Goal: Task Accomplishment & Management: Complete application form

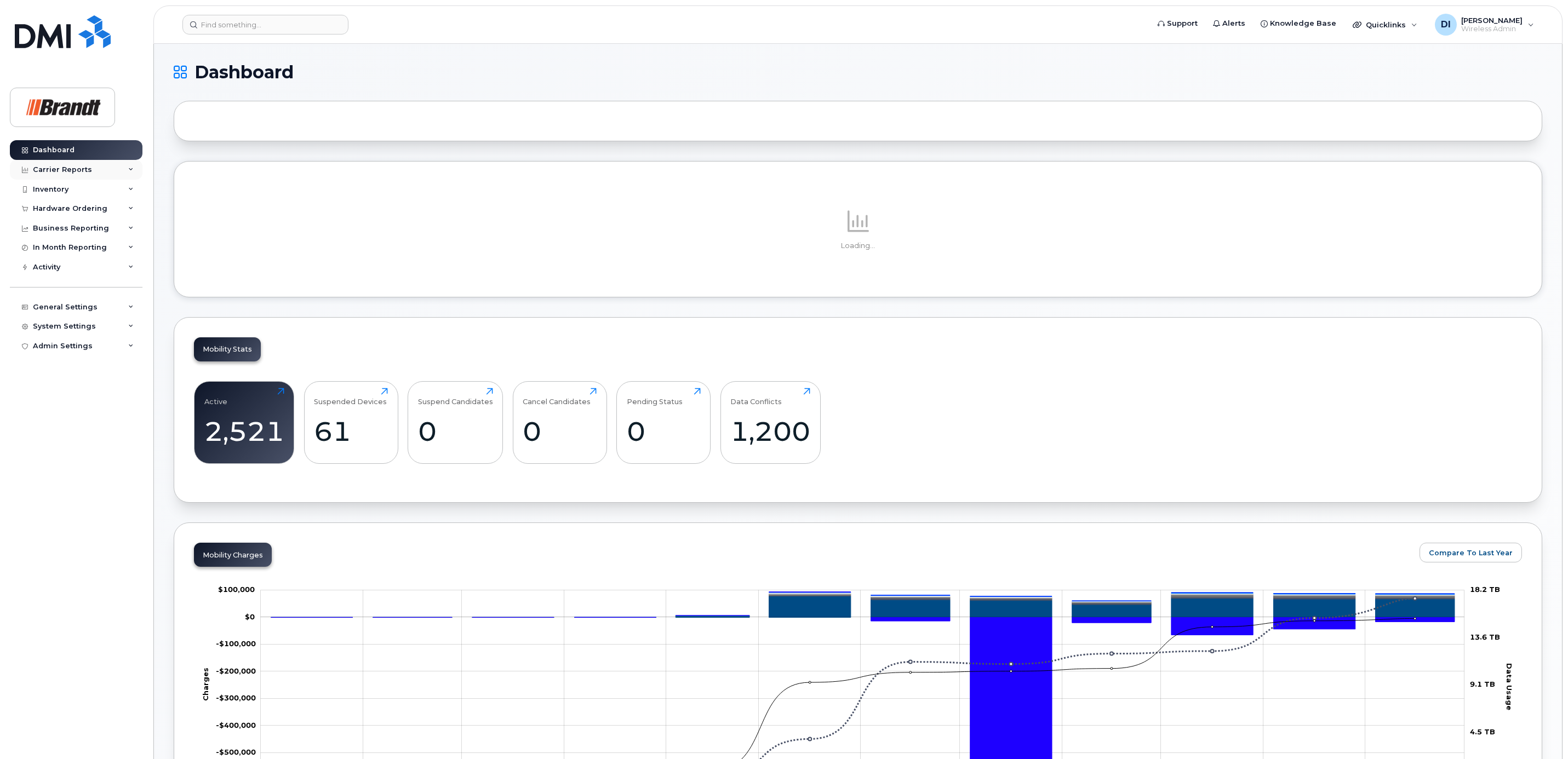
click at [127, 166] on div "Carrier Reports" at bounding box center [76, 170] width 133 height 20
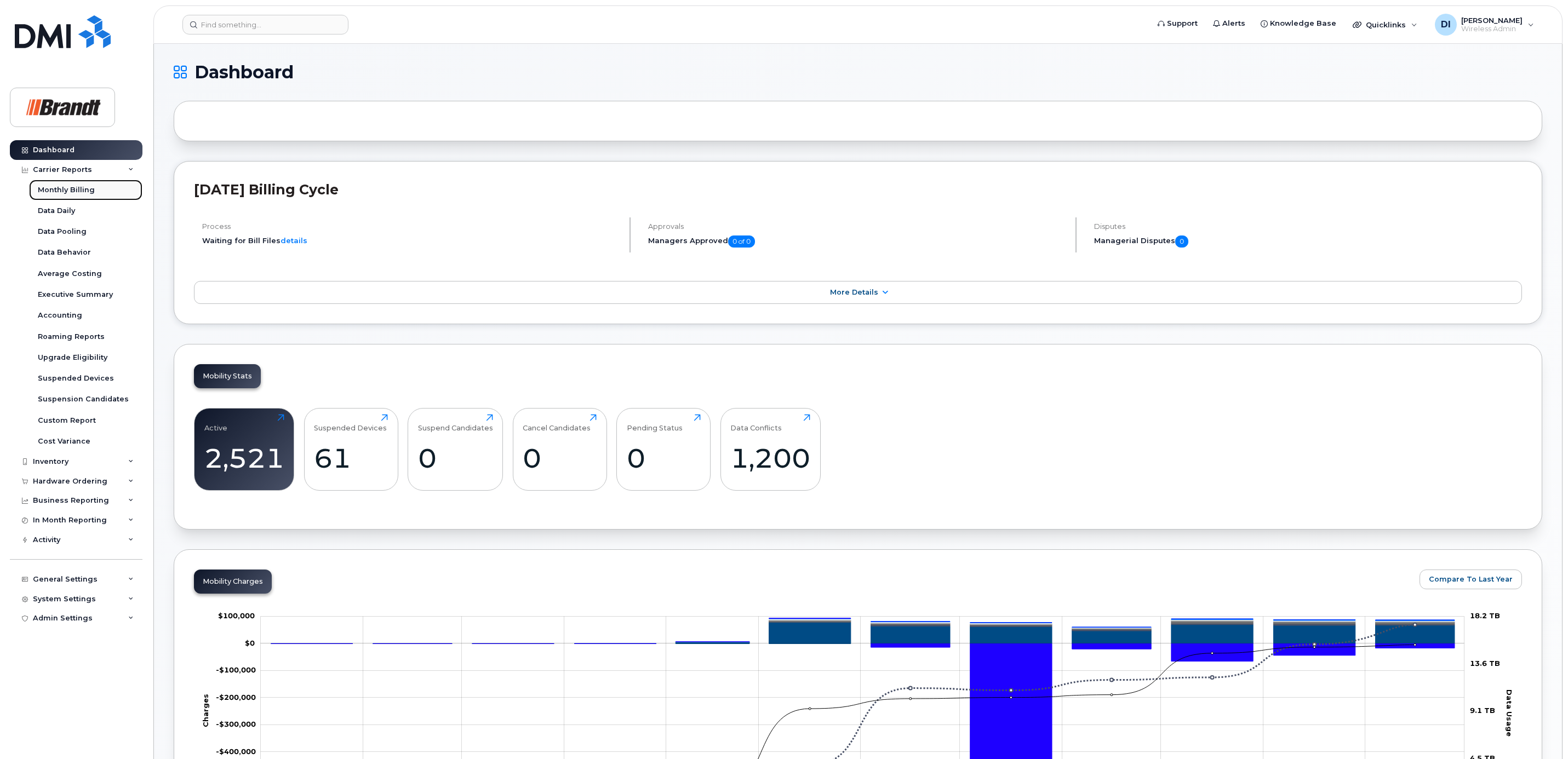
click at [73, 187] on div "Monthly Billing" at bounding box center [66, 190] width 57 height 10
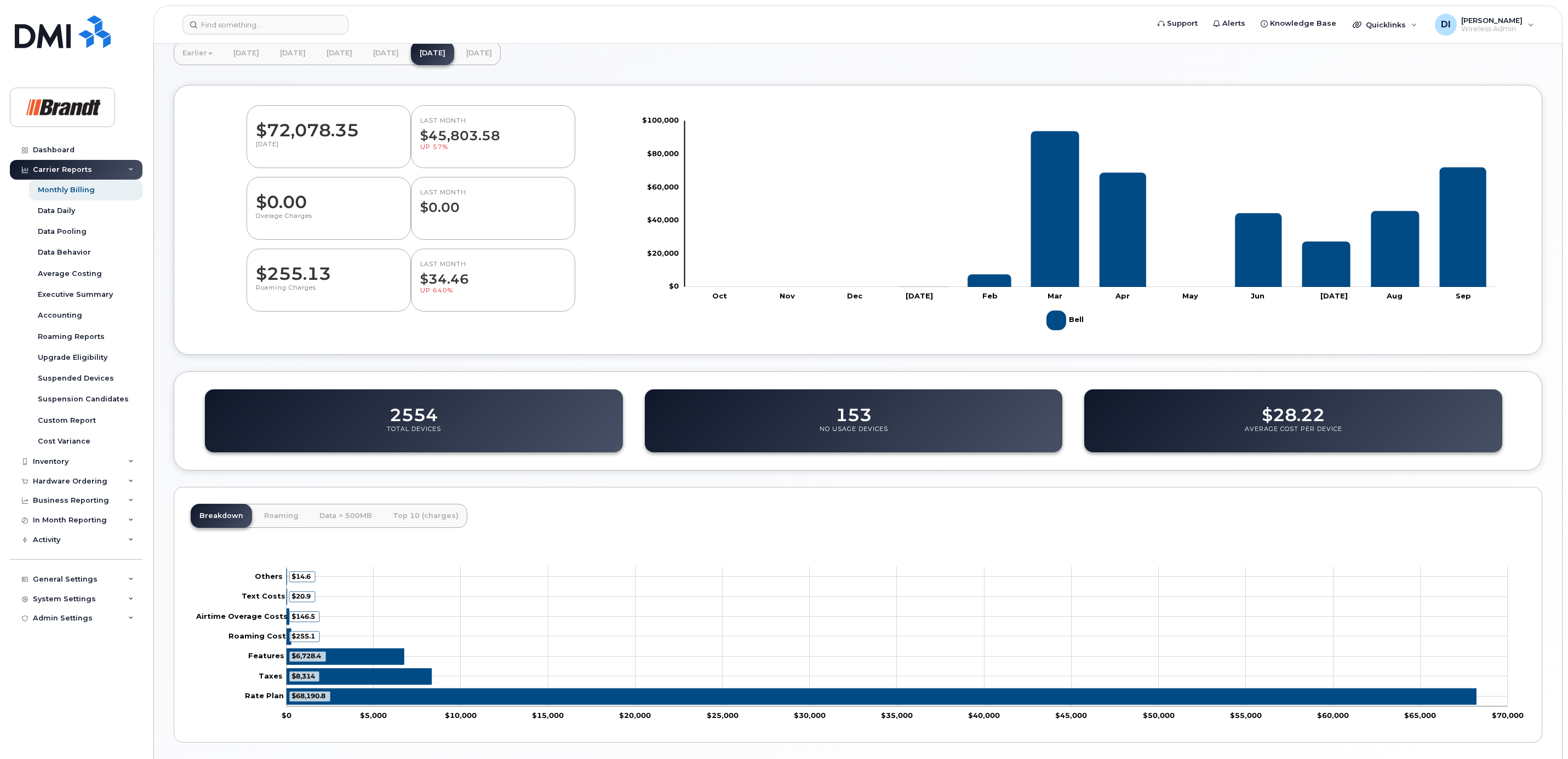
scroll to position [18, 0]
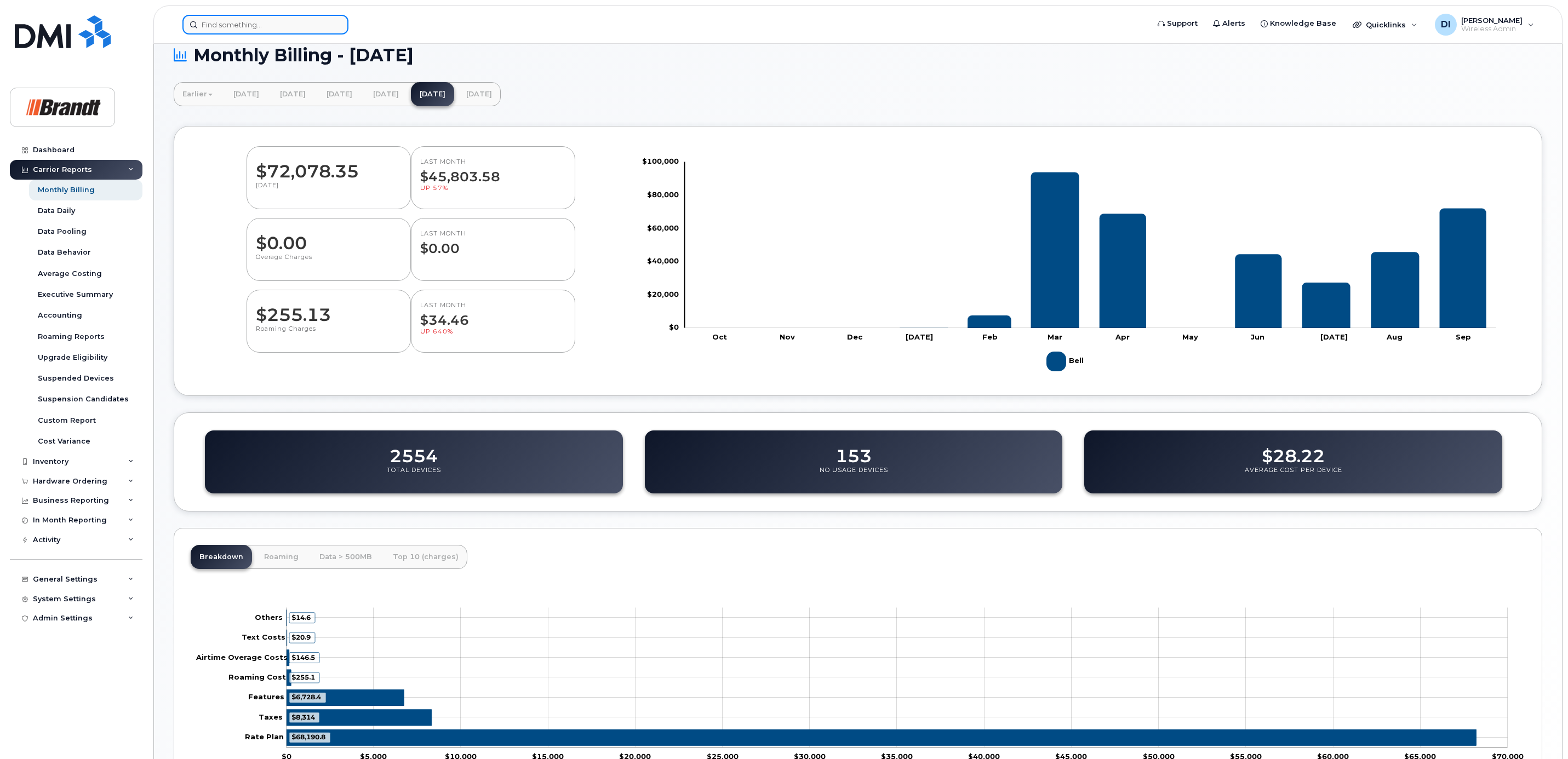
click at [279, 22] on input at bounding box center [266, 24] width 166 height 20
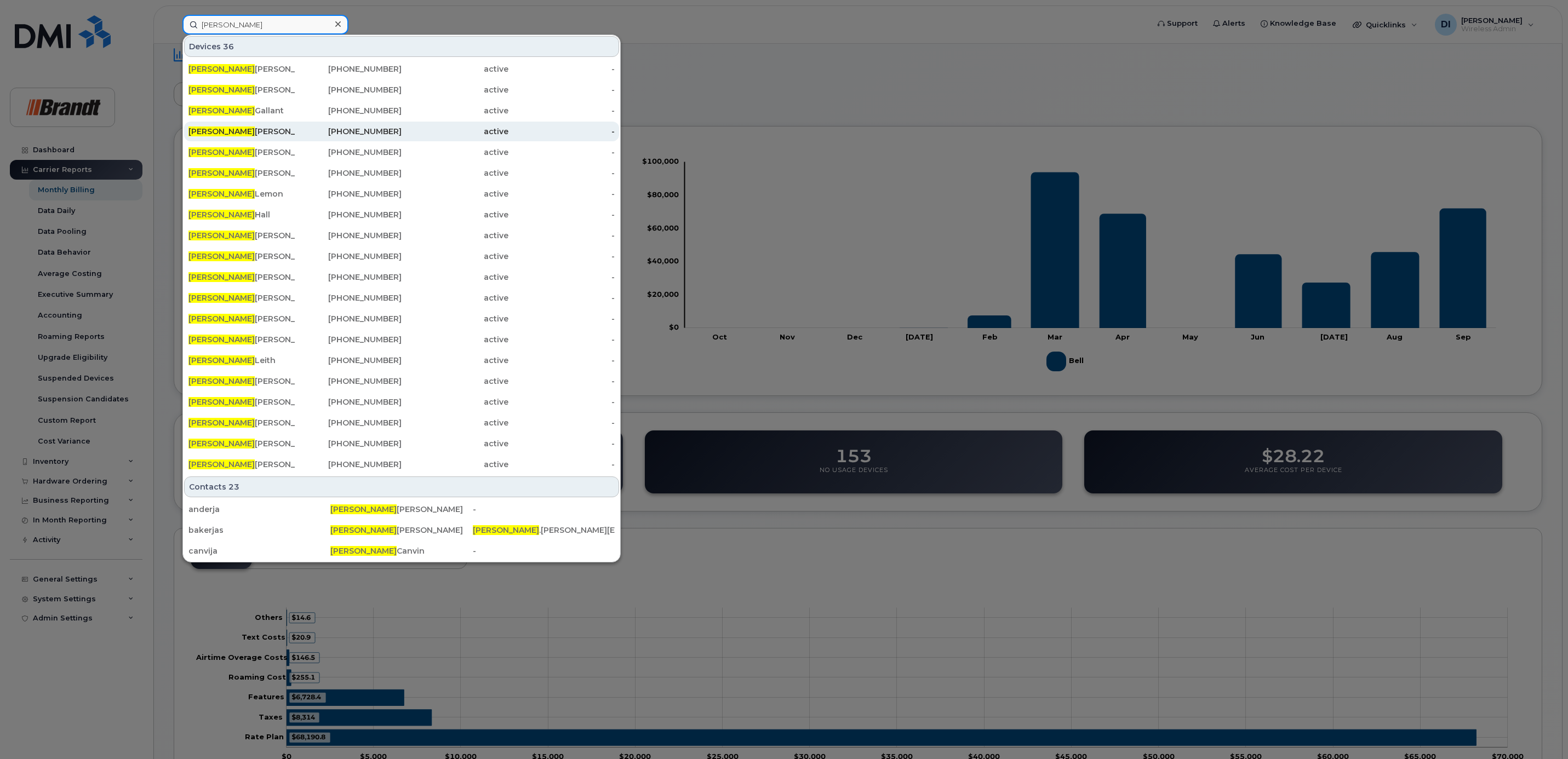
type input "jason"
click at [237, 135] on div "Jason Lampman" at bounding box center [242, 131] width 107 height 11
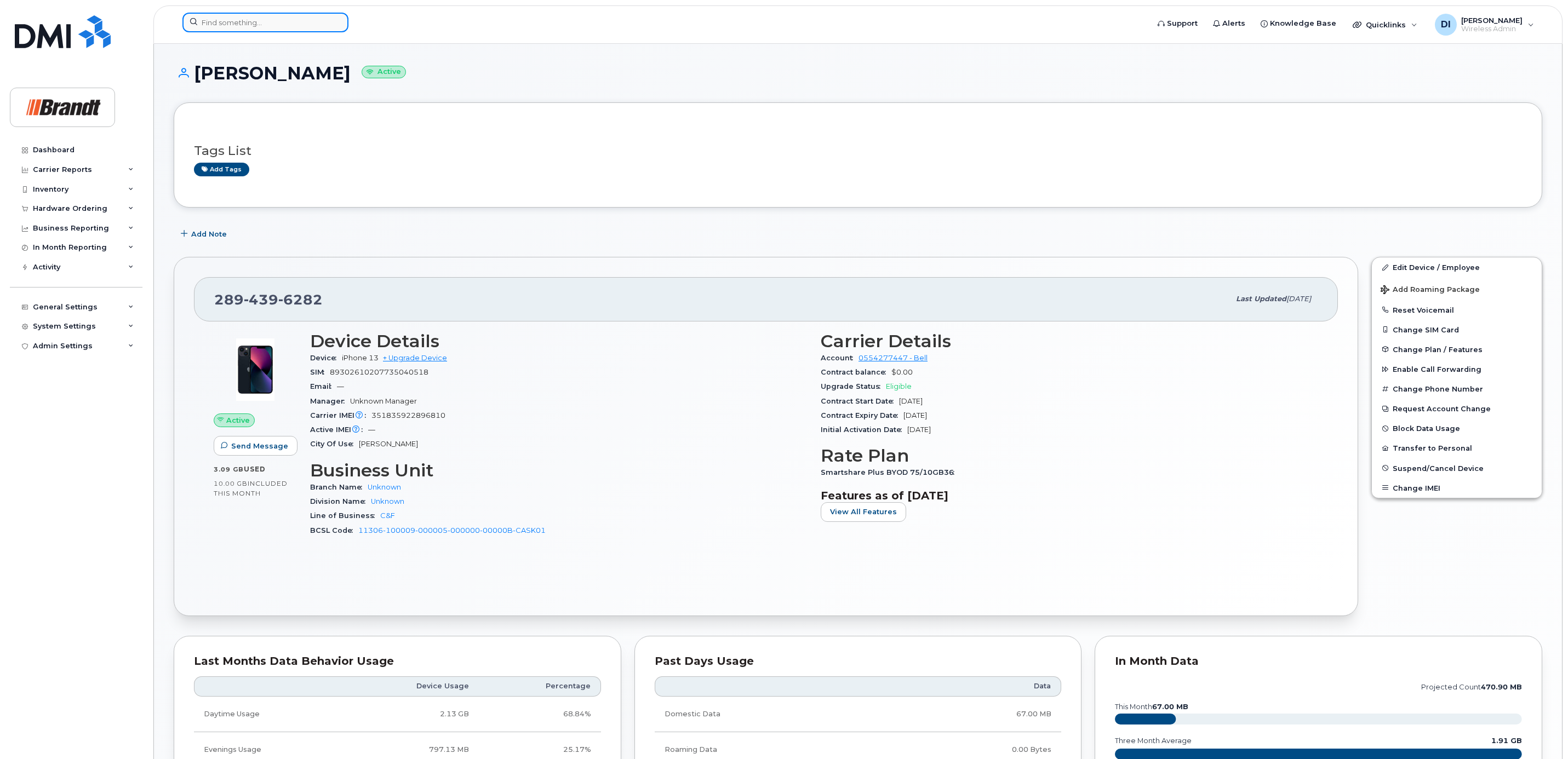
click at [248, 16] on input at bounding box center [266, 22] width 166 height 20
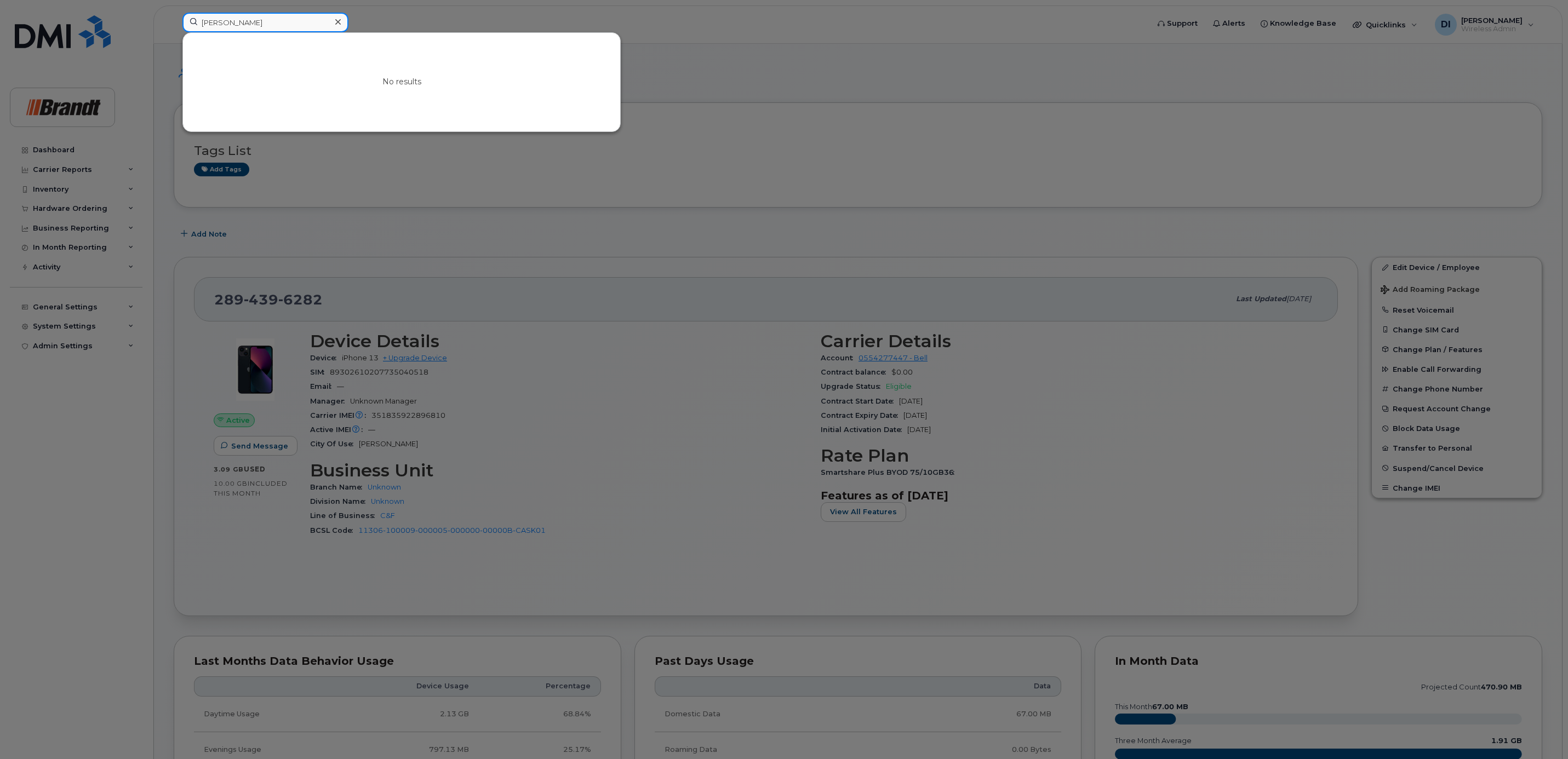
drag, startPoint x: 248, startPoint y: 16, endPoint x: 36, endPoint y: 15, distance: 212.0
click at [174, 16] on div "jon sch No results" at bounding box center [662, 24] width 977 height 24
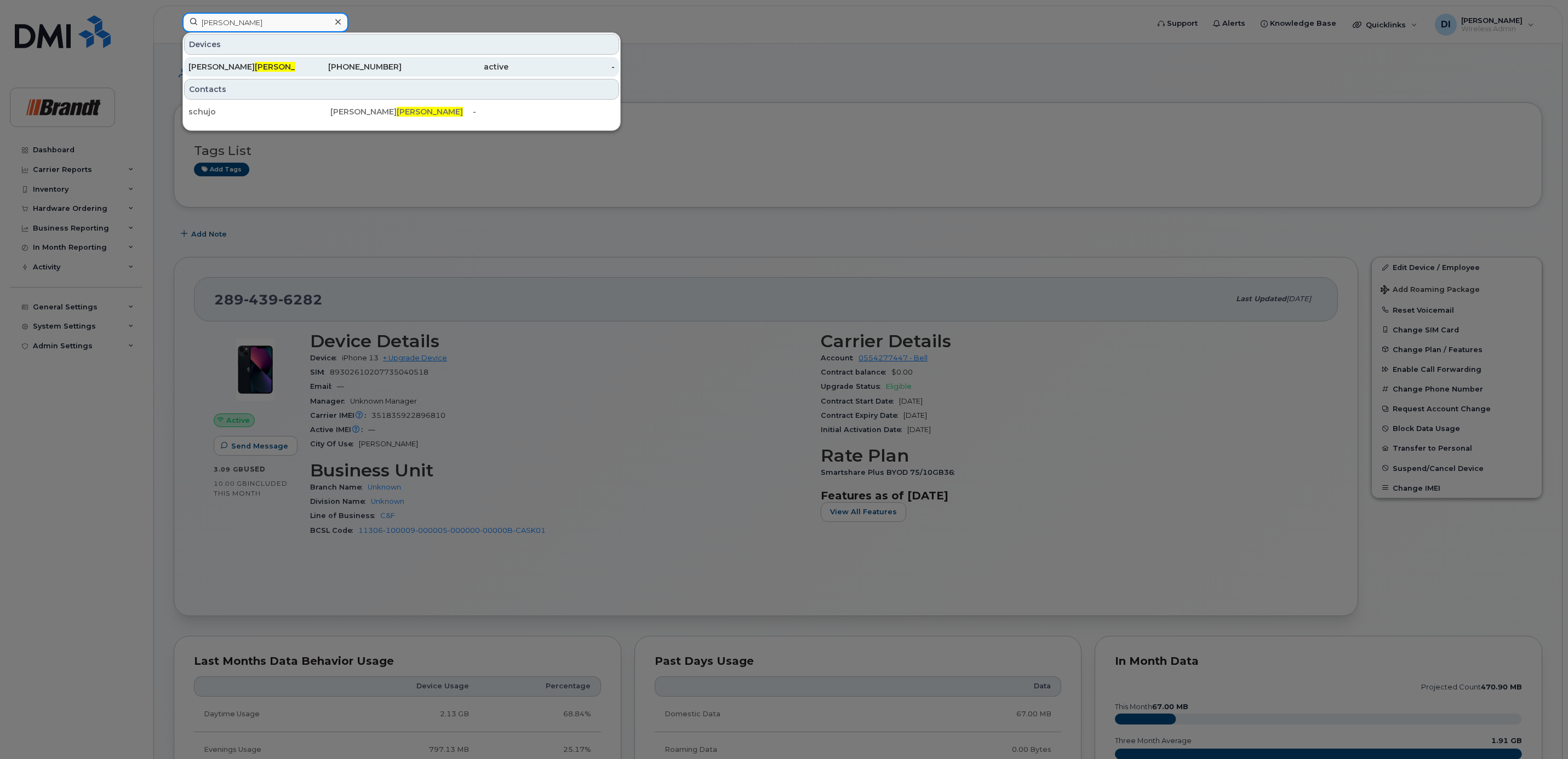
type input "schuster"
click at [197, 62] on div "Johnathan Schuster" at bounding box center [242, 67] width 107 height 20
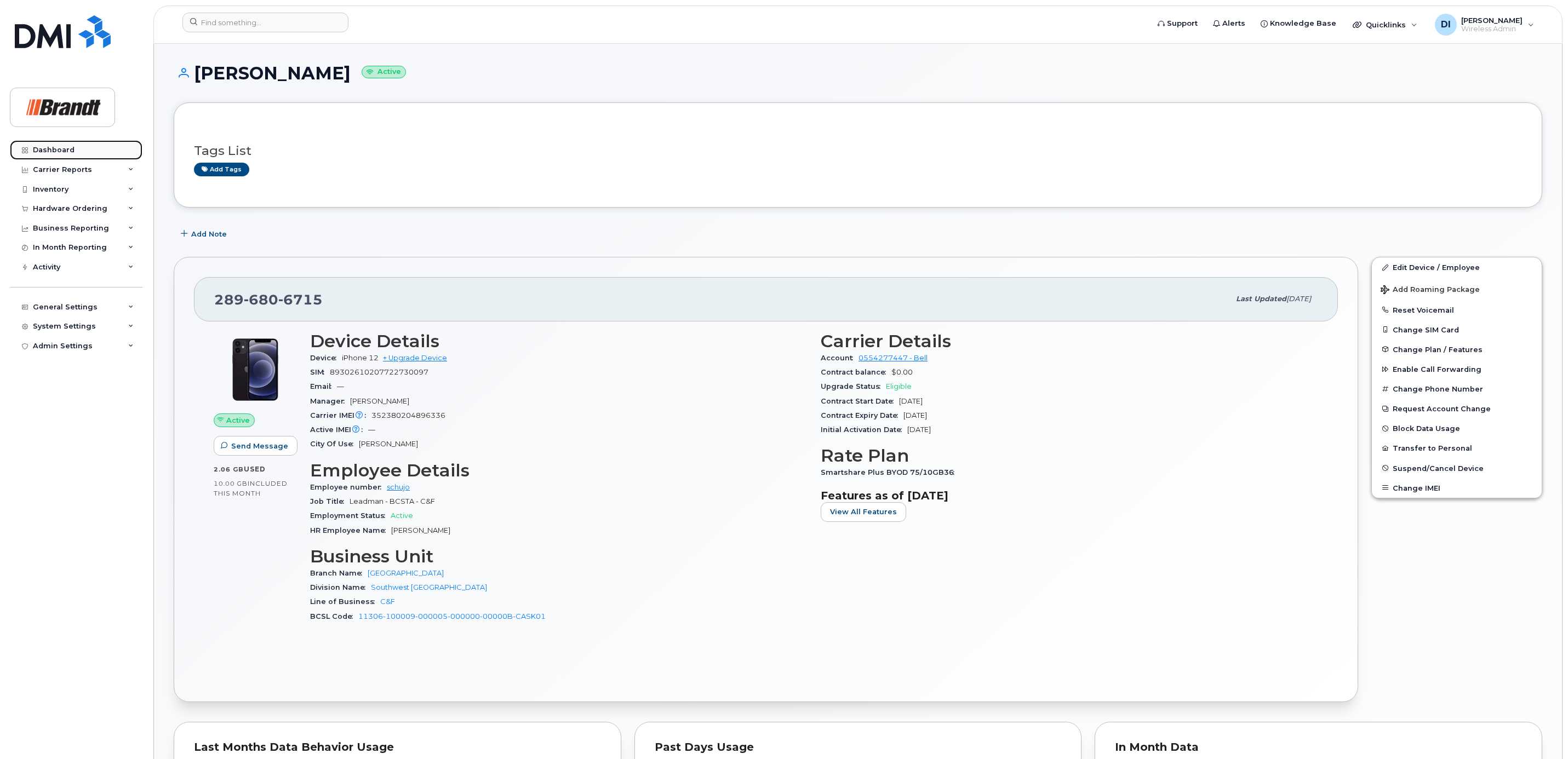
click at [53, 147] on div "Dashboard" at bounding box center [53, 150] width 42 height 9
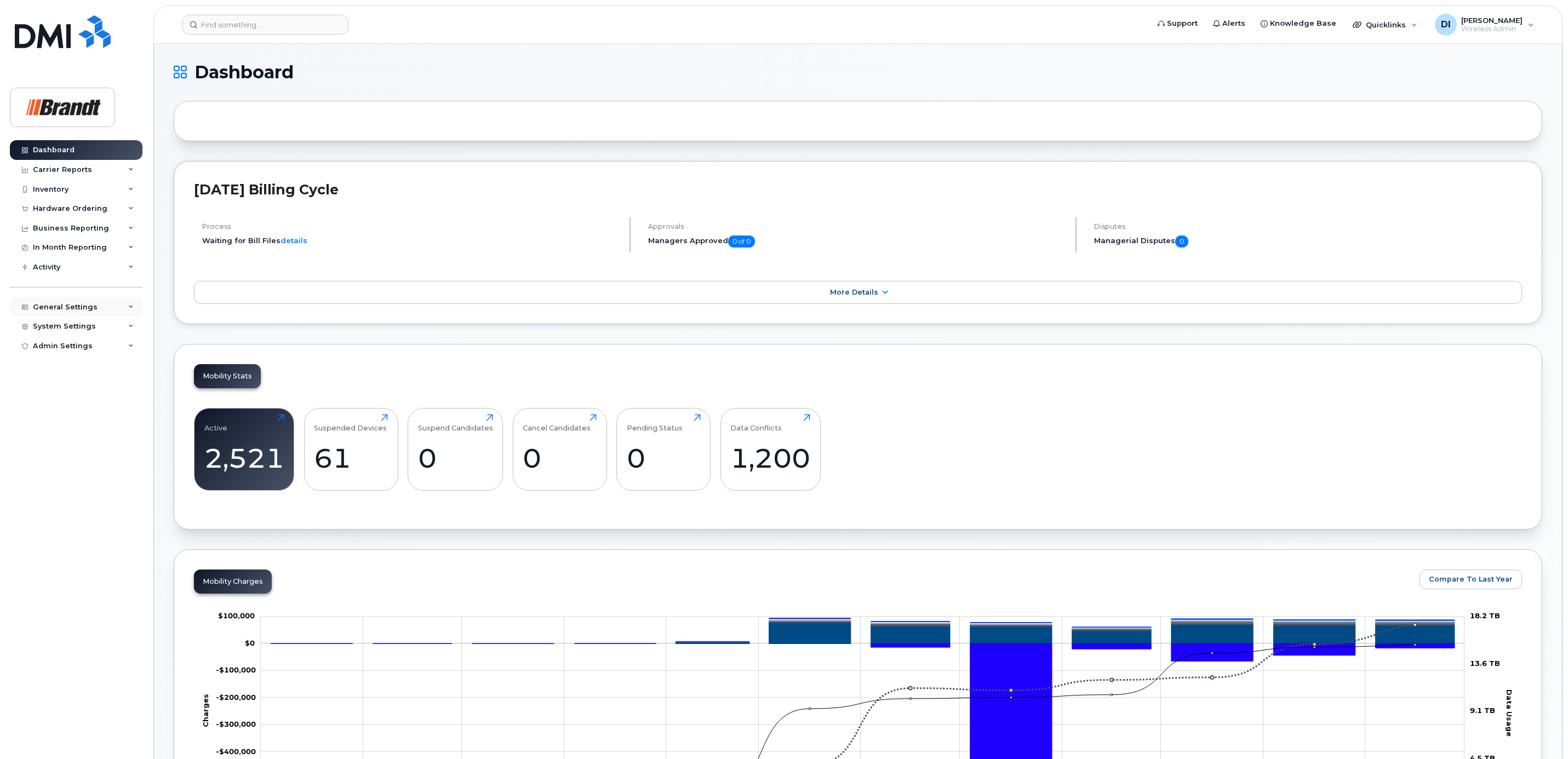
click at [122, 306] on div "General Settings" at bounding box center [76, 307] width 133 height 20
click at [66, 150] on div "Dashboard" at bounding box center [53, 150] width 42 height 9
click at [247, 453] on div "2,521" at bounding box center [244, 459] width 80 height 33
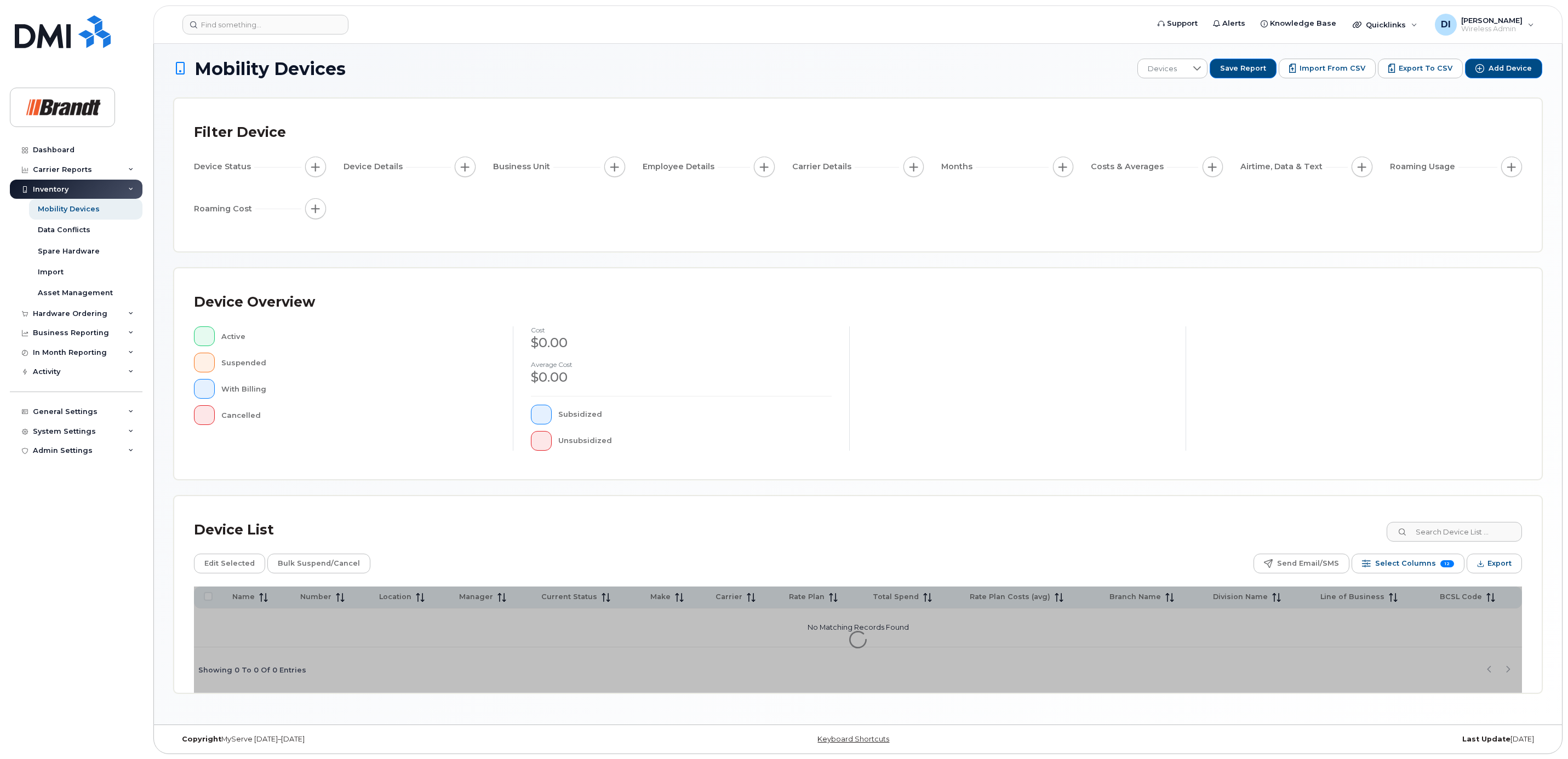
scroll to position [5, 0]
click at [1495, 66] on span "Add Device" at bounding box center [1510, 68] width 43 height 10
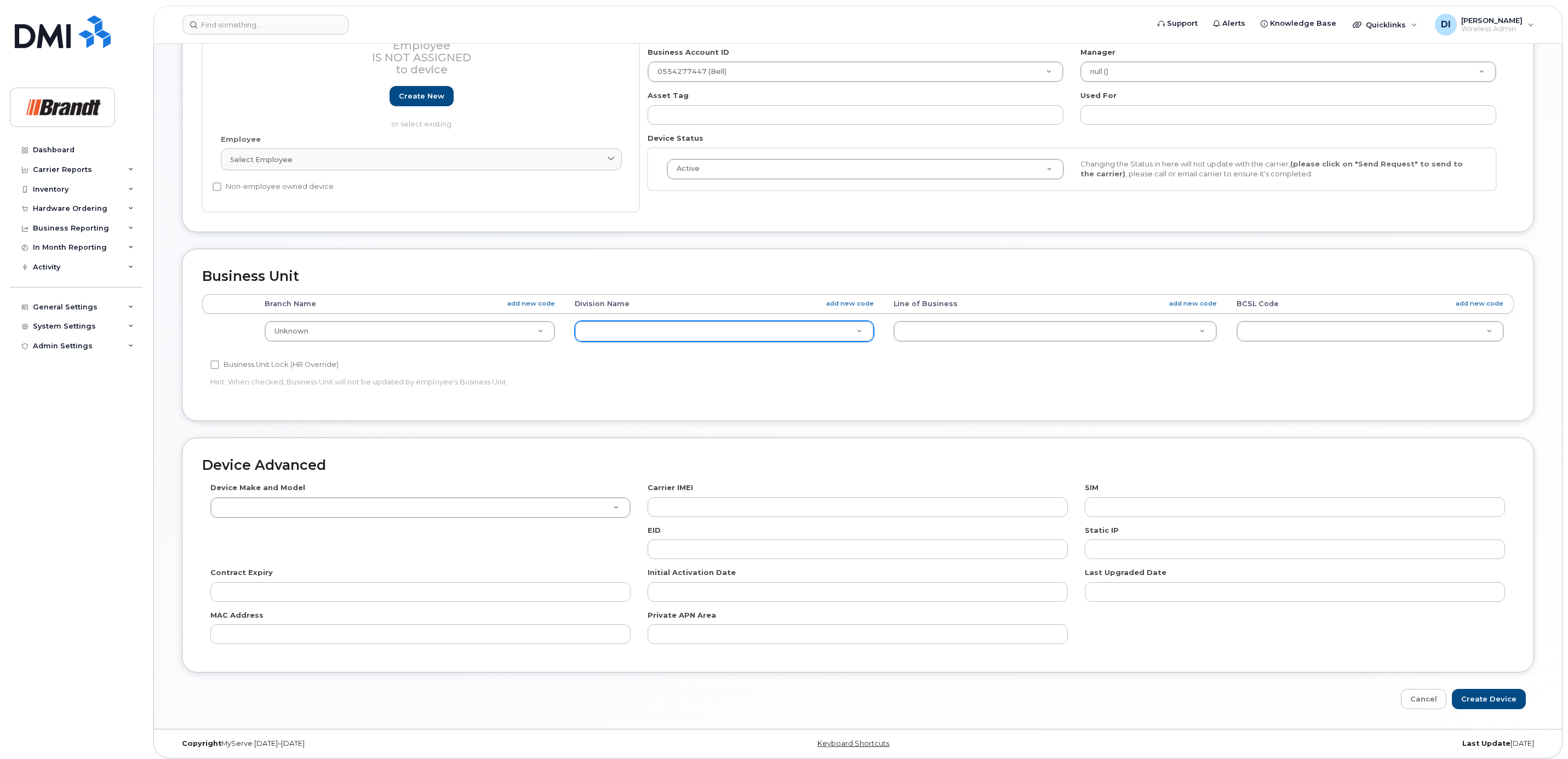
scroll to position [246, 0]
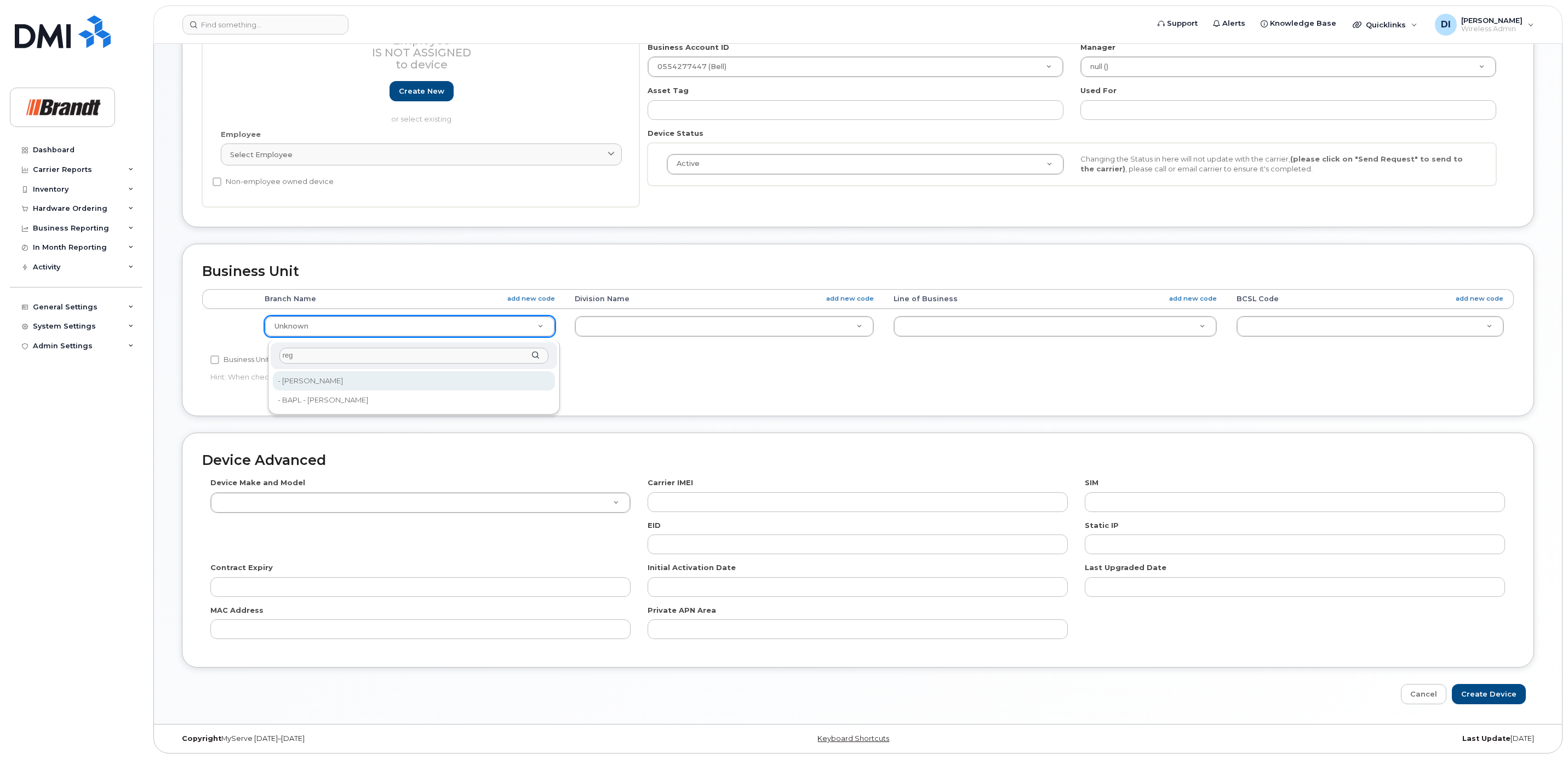
type input "reg"
type input "34499180"
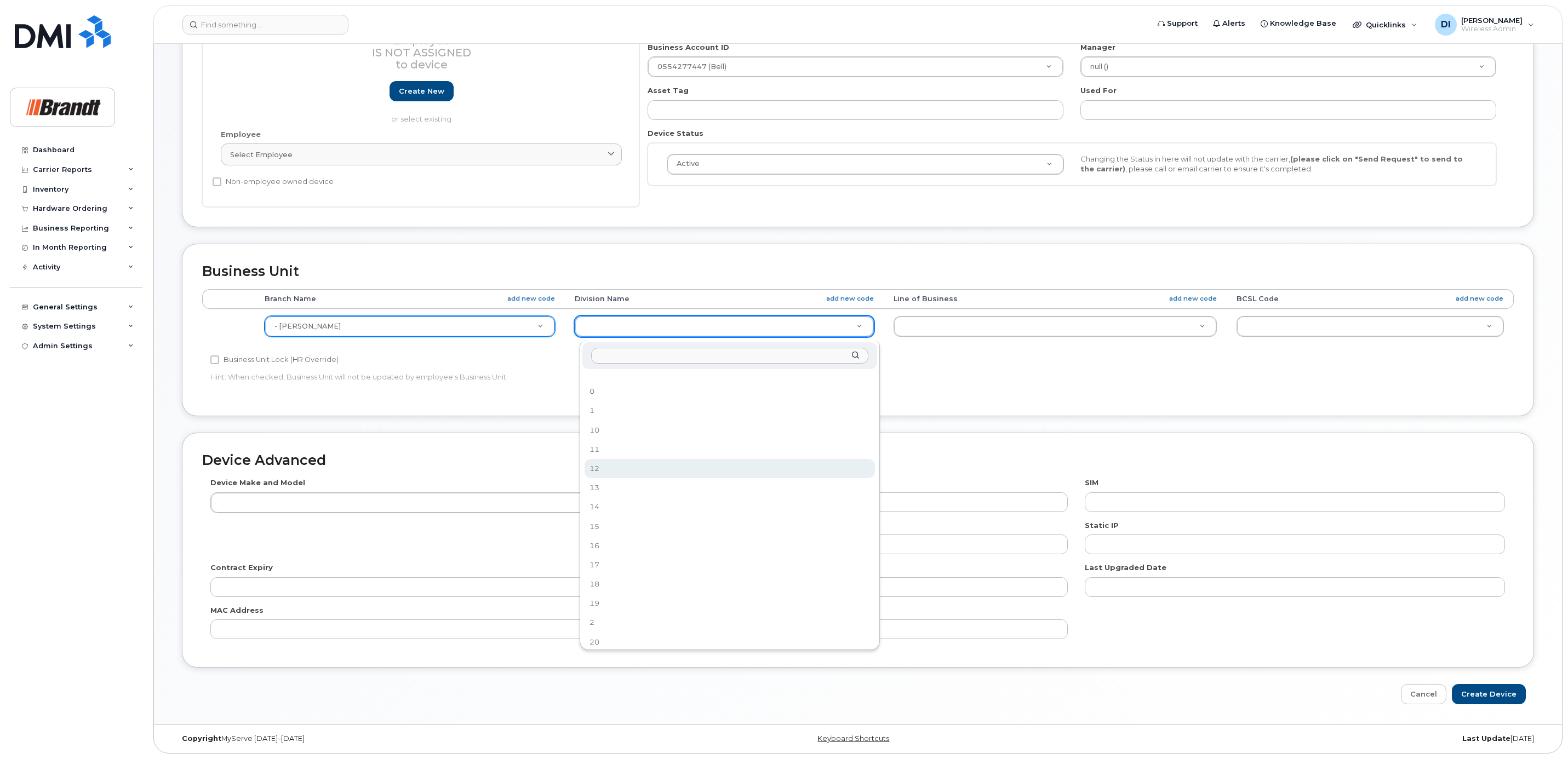
select select "33722407"
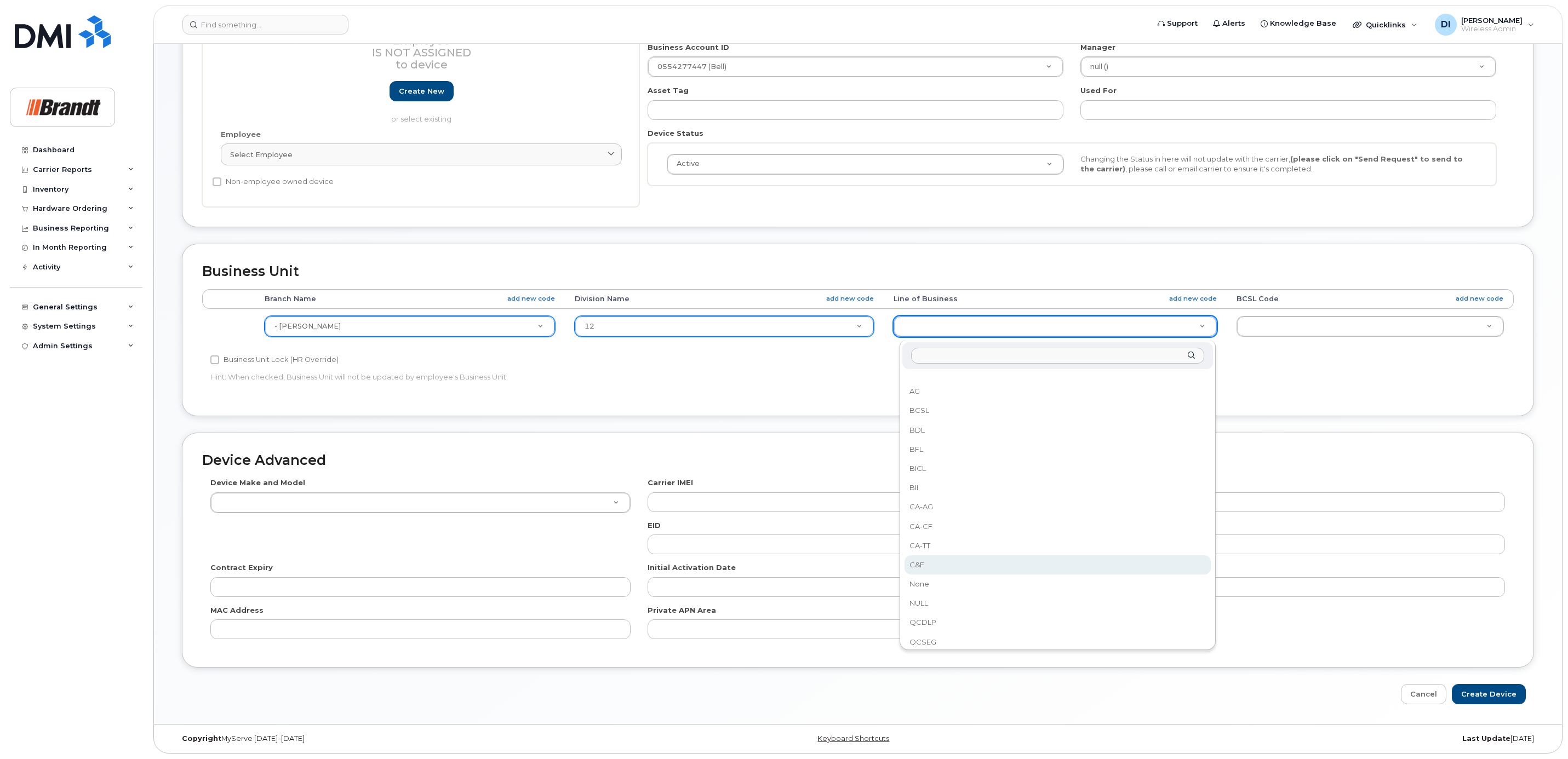
select select "36203777"
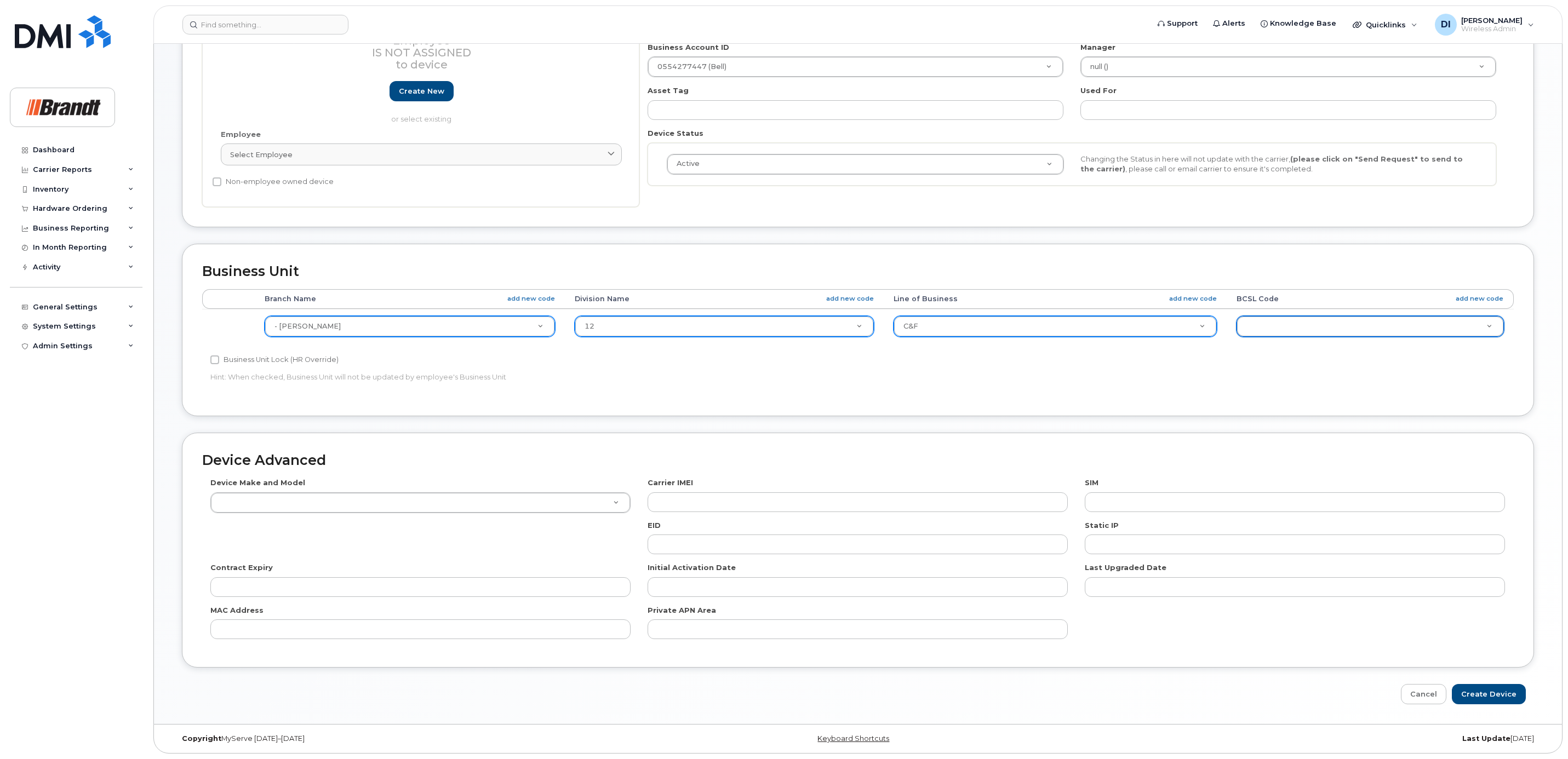
drag, startPoint x: 1177, startPoint y: 365, endPoint x: 1164, endPoint y: 365, distance: 13.0
click at [1143, 365] on div "Accounting Categories Rules Branch Name add new code Division Name add new code…" at bounding box center [857, 343] width 1311 height 107
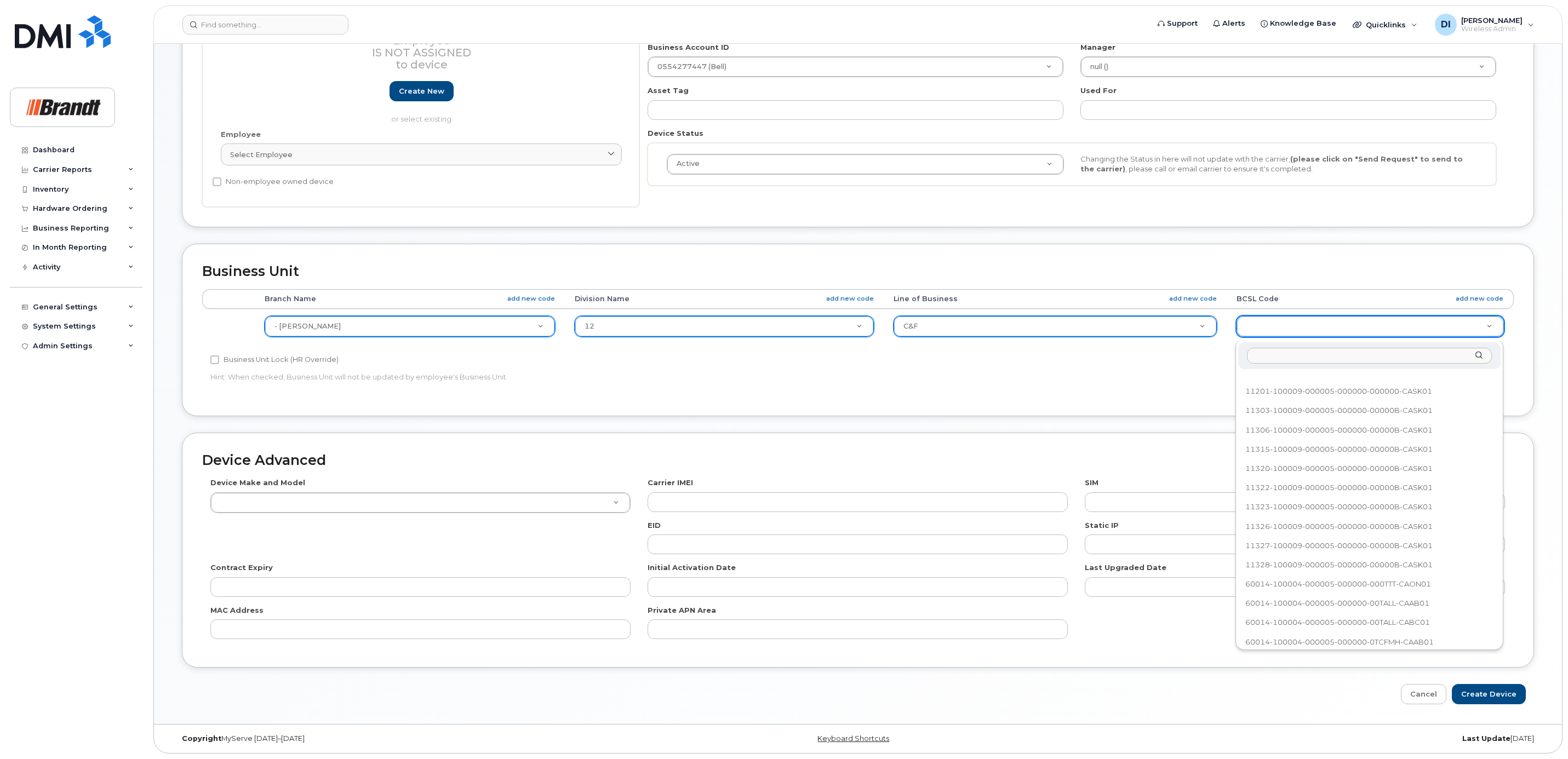
scroll to position [467, 0]
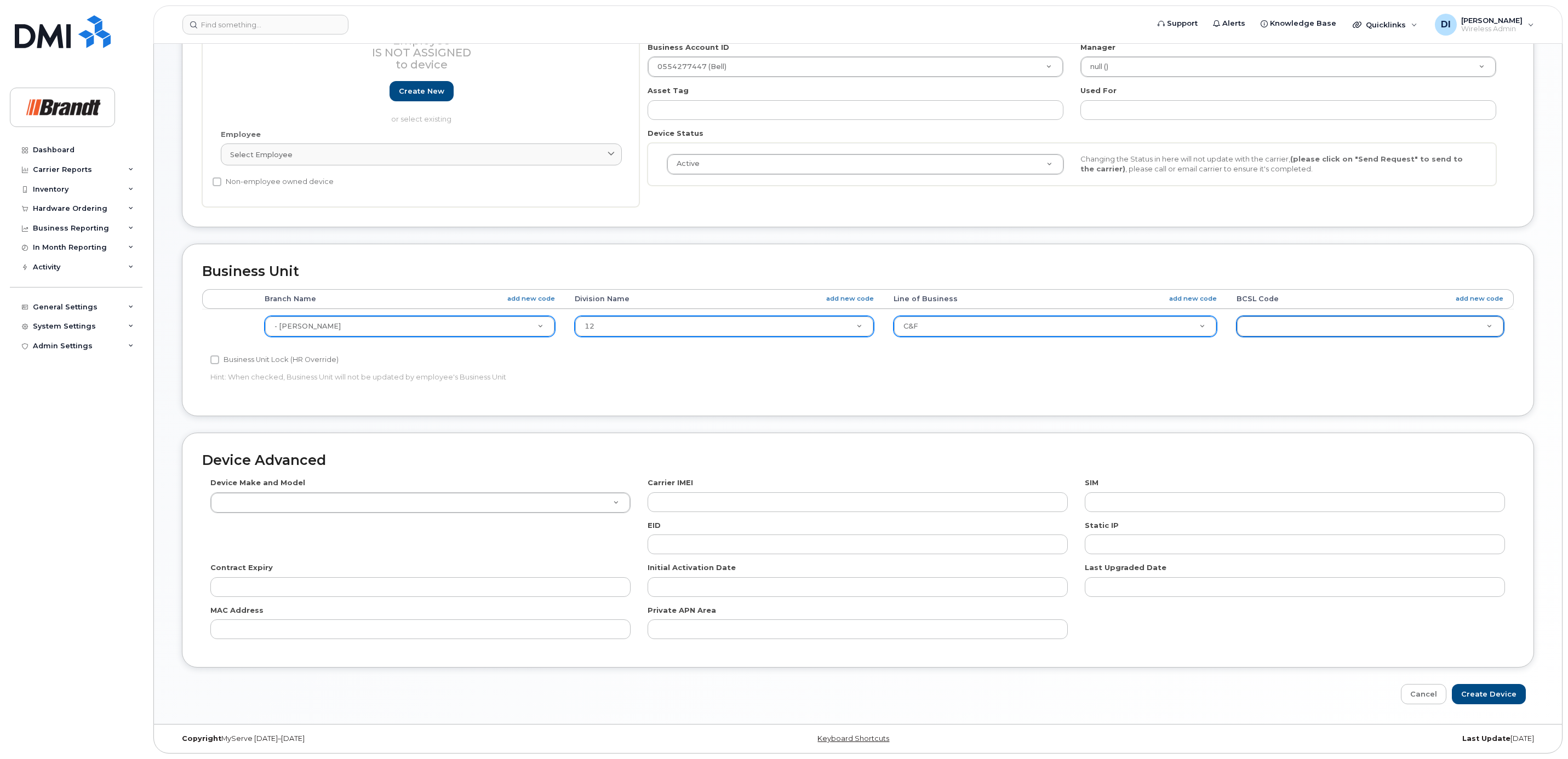
click at [1134, 373] on div "Accounting Categories Rules Branch Name add new code Division Name add new code…" at bounding box center [857, 343] width 1311 height 107
click at [1082, 341] on td "C&F AG BCSL BDL BFL BICL BII CA-AG CA-CF CA-TT C&F None NULL QCDLP QCSEG T&T Un…" at bounding box center [1055, 326] width 343 height 35
drag, startPoint x: 1011, startPoint y: 329, endPoint x: 1006, endPoint y: 342, distance: 13.9
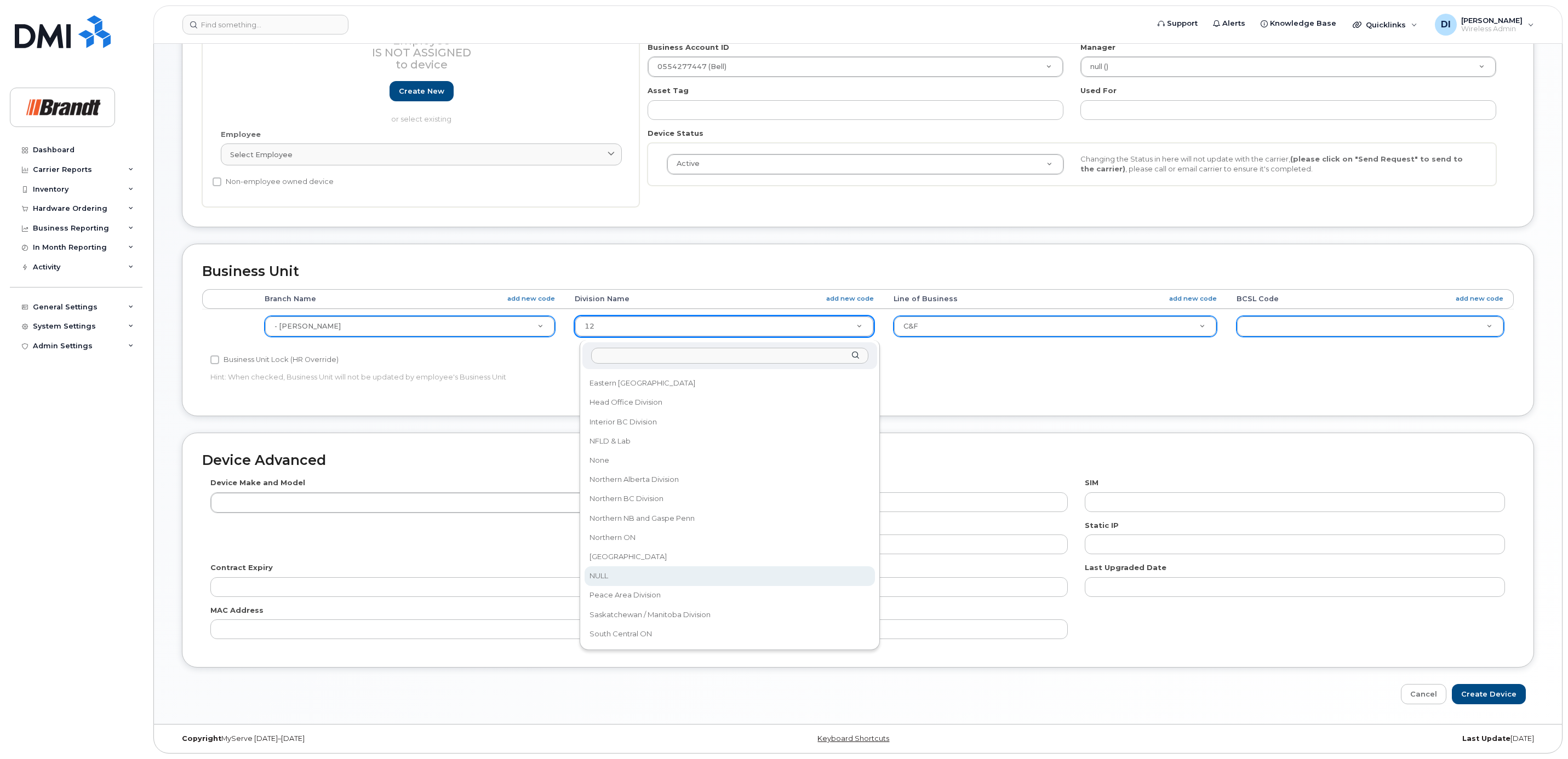
scroll to position [999, 0]
select select "34499228"
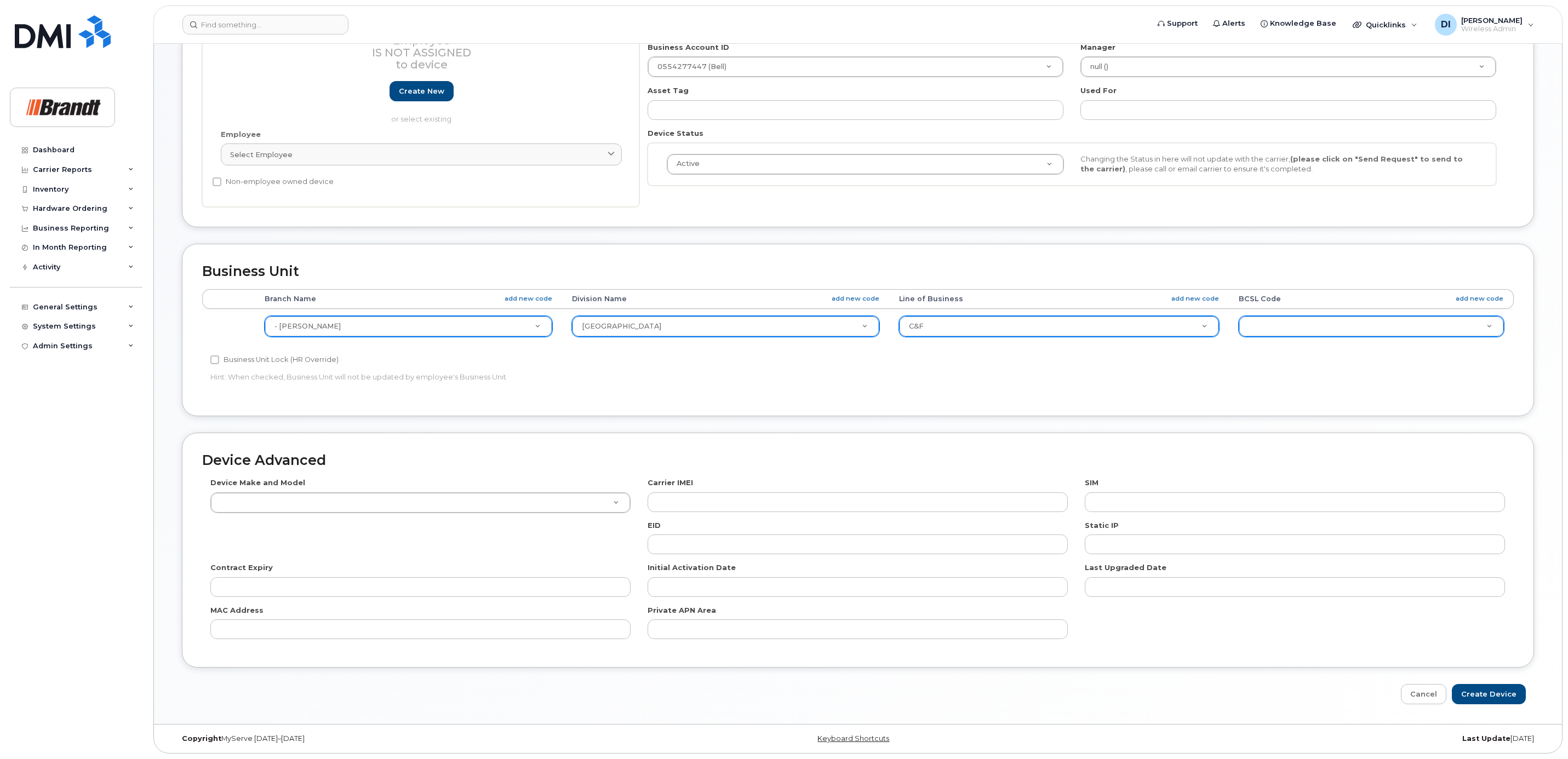
click at [995, 388] on div "Business Unit Lock (HR Override) Hint: When checked, Business Unit will not be …" at bounding box center [639, 370] width 874 height 35
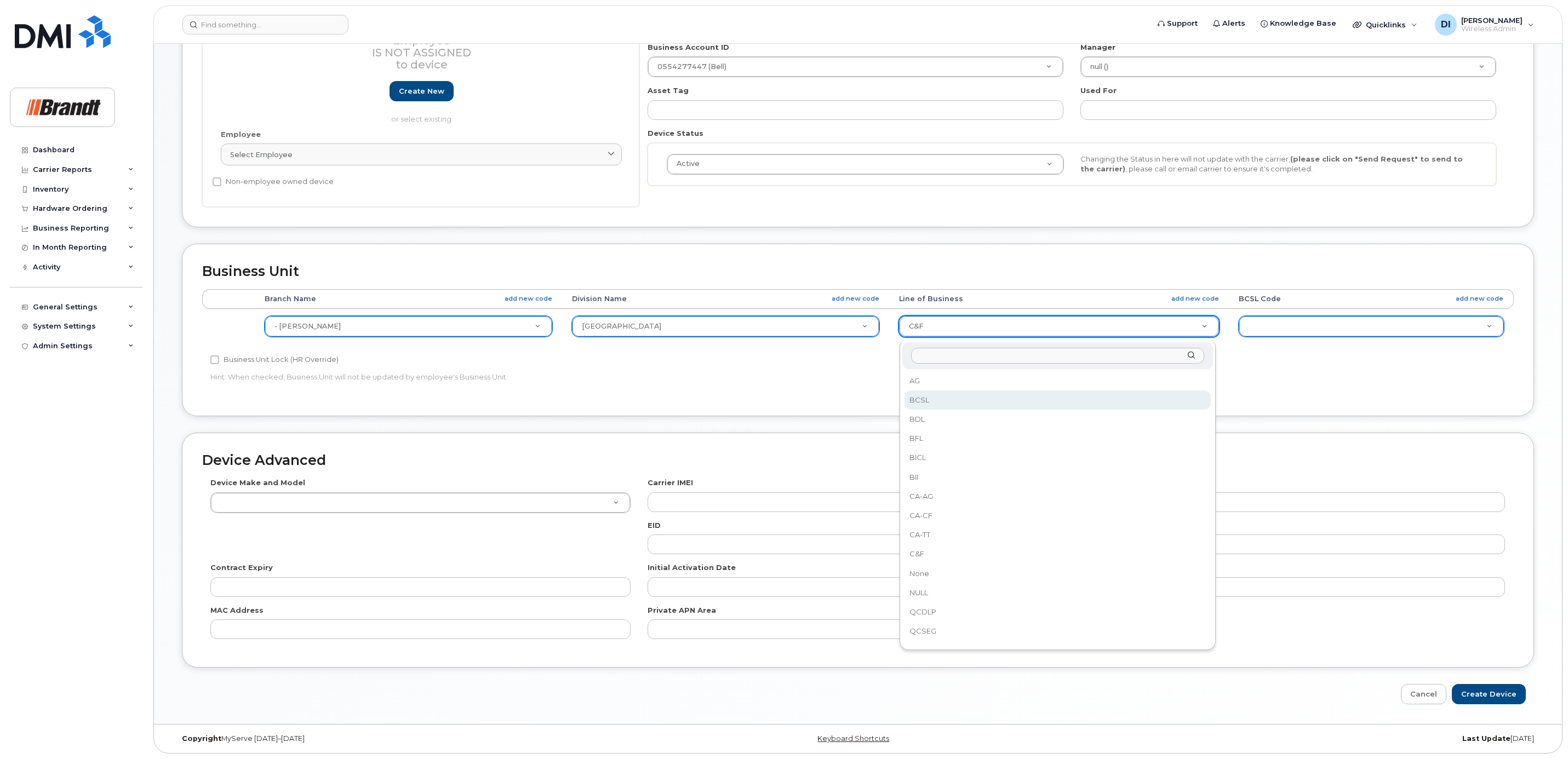
select select "36203784"
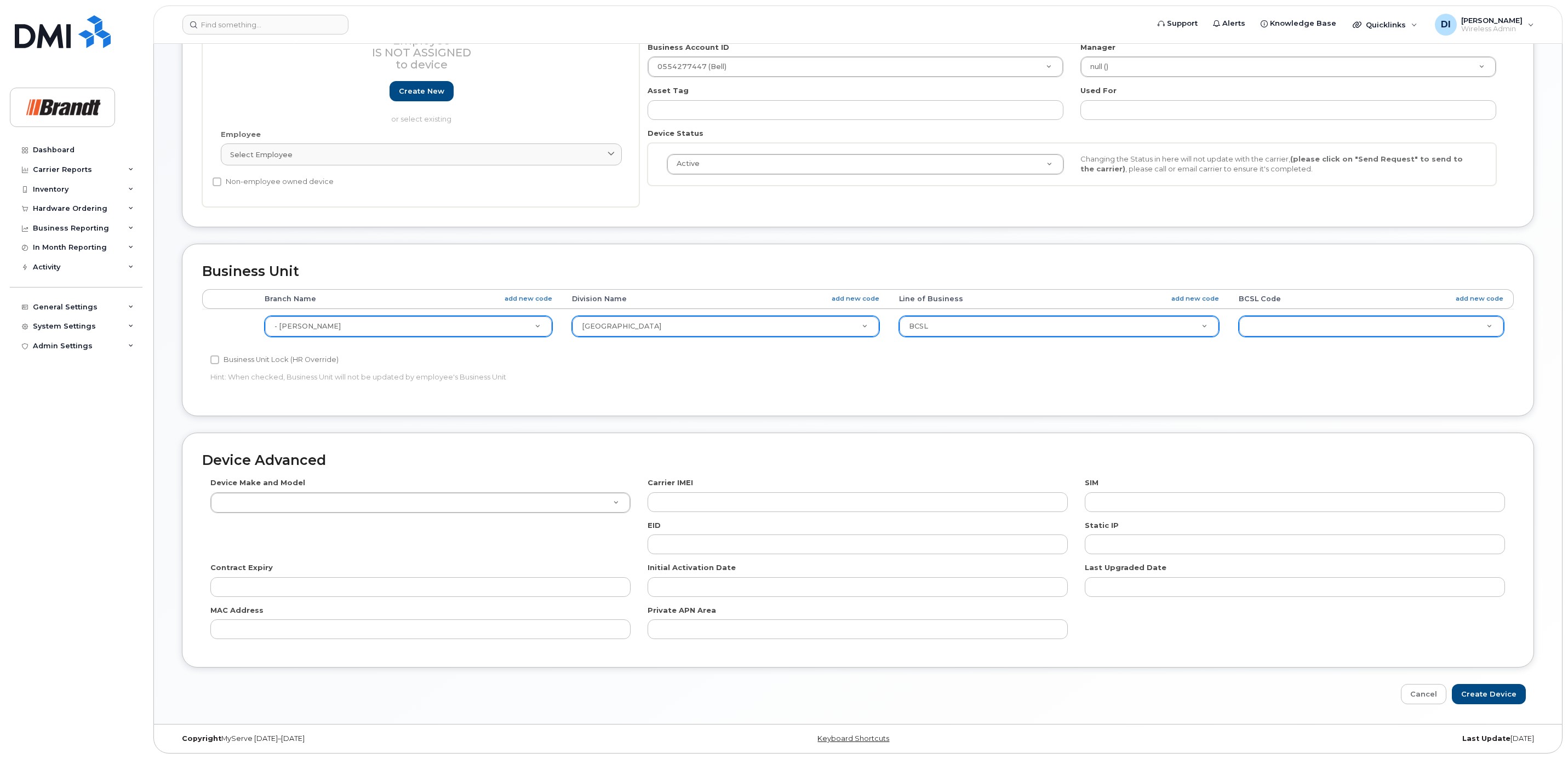
click at [1110, 384] on div "Accounting Categories Rules Branch Name add new code Division Name add new code…" at bounding box center [857, 343] width 1311 height 107
click at [1195, 372] on div "Accounting Categories Rules Branch Name add new code Division Name add new code…" at bounding box center [857, 343] width 1311 height 107
click at [1148, 383] on div "Accounting Categories Rules Branch Name add new code Division Name add new code…" at bounding box center [857, 343] width 1311 height 107
click at [1146, 382] on div "Accounting Categories Rules Branch Name add new code Division Name add new code…" at bounding box center [857, 343] width 1311 height 107
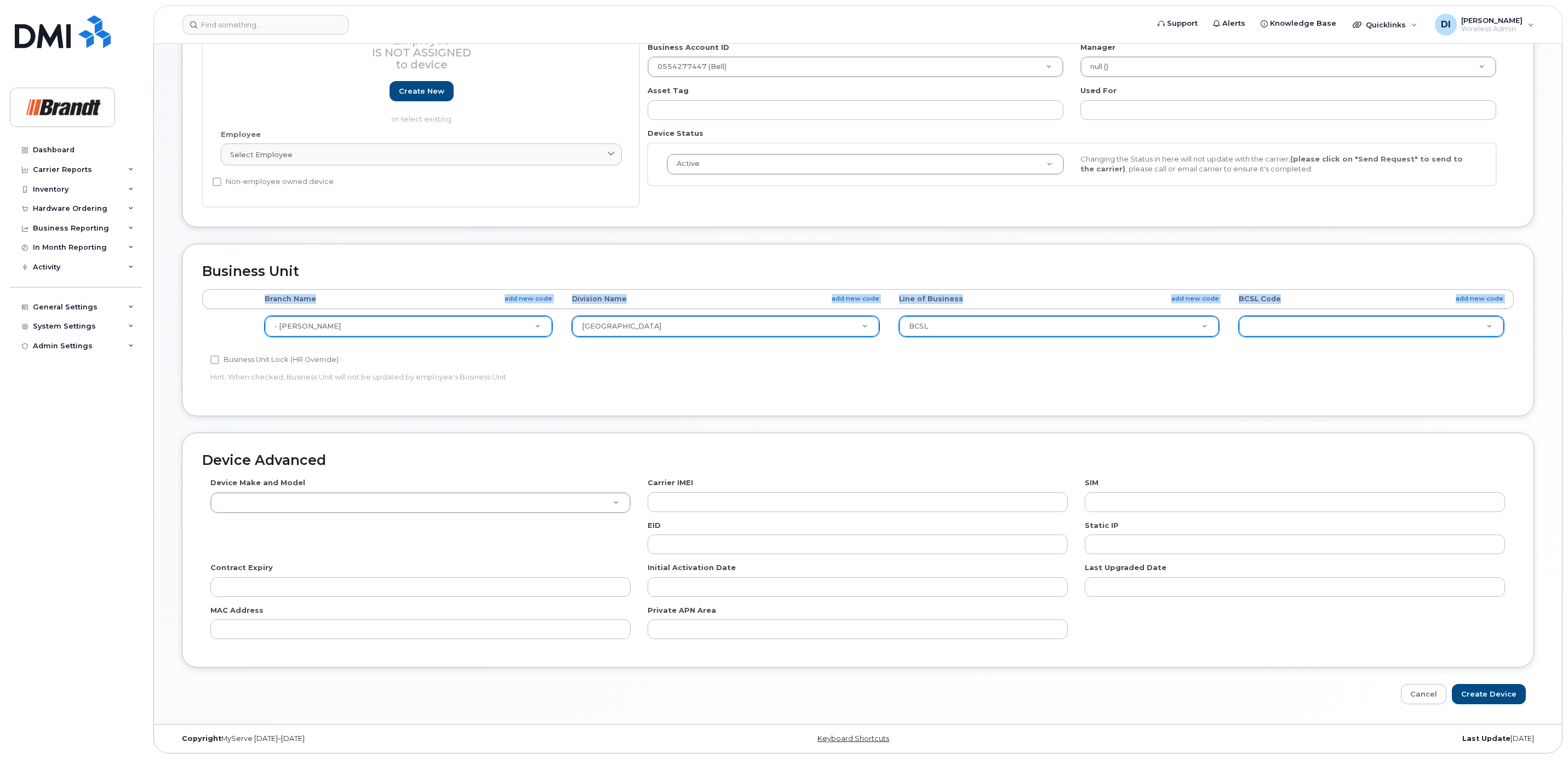
click at [1146, 382] on div "Accounting Categories Rules Branch Name add new code Division Name add new code…" at bounding box center [857, 343] width 1311 height 107
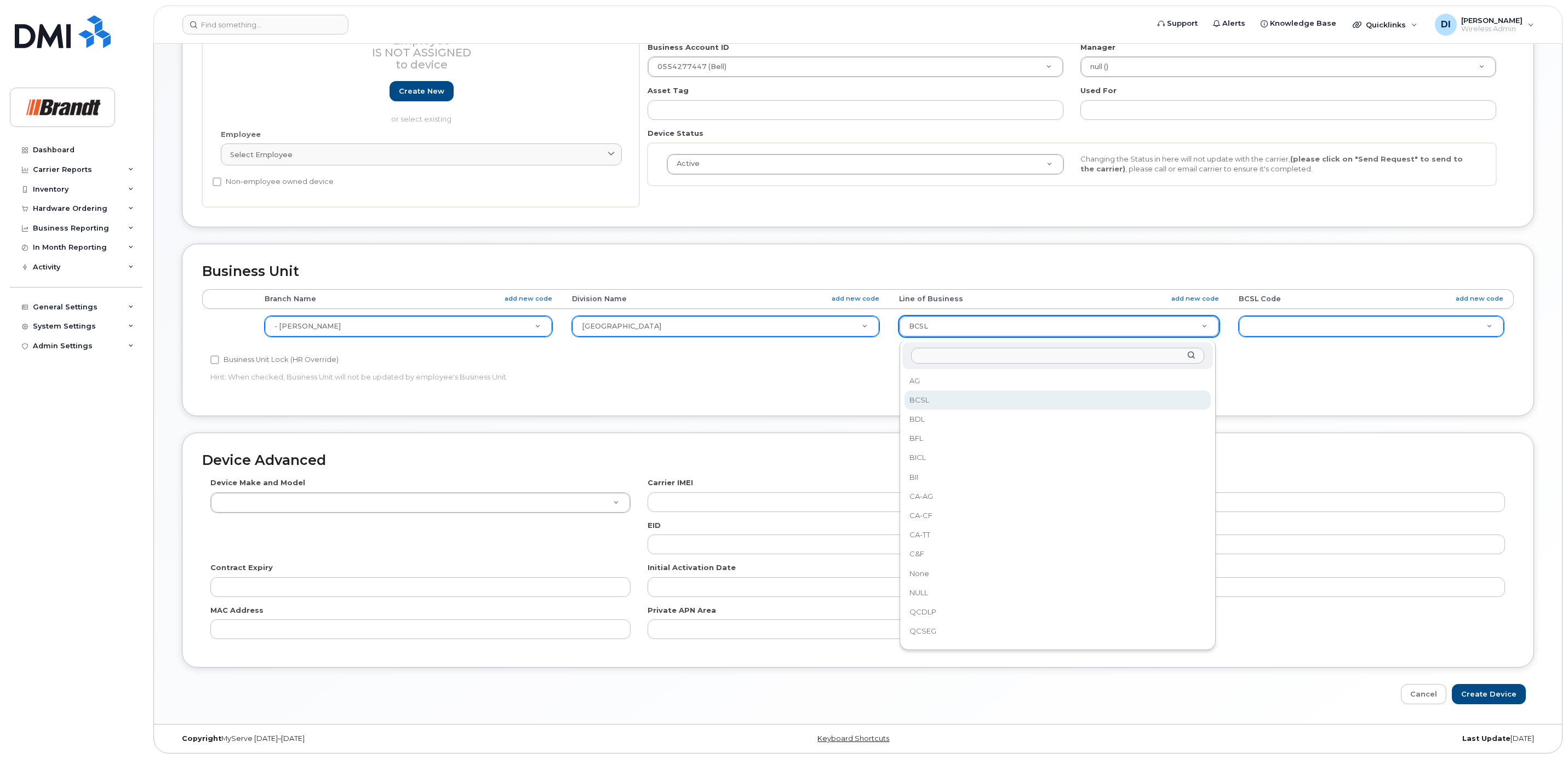
drag, startPoint x: 1201, startPoint y: 327, endPoint x: 1196, endPoint y: 330, distance: 5.8
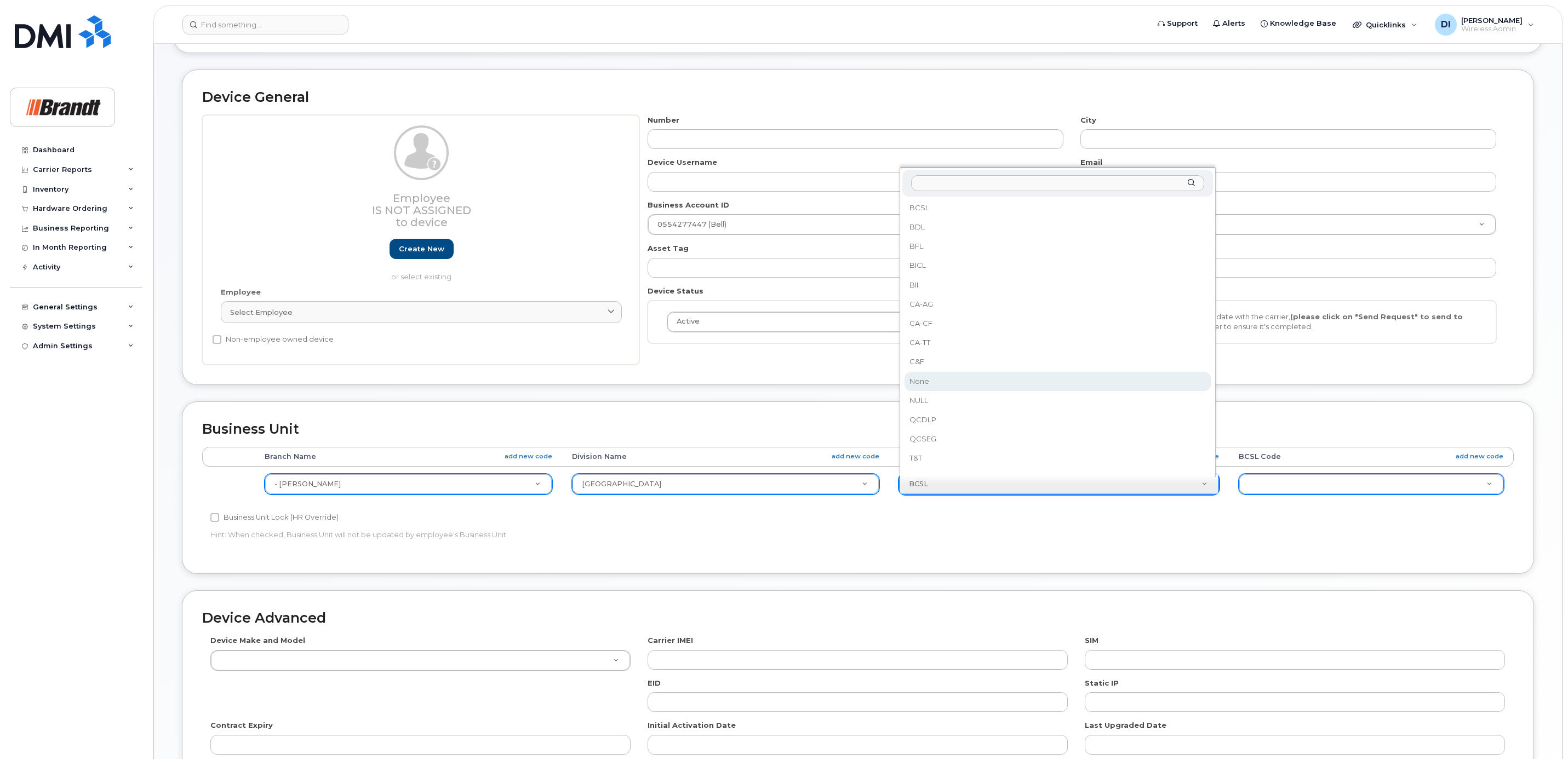
scroll to position [0, 0]
